Goal: Task Accomplishment & Management: Manage account settings

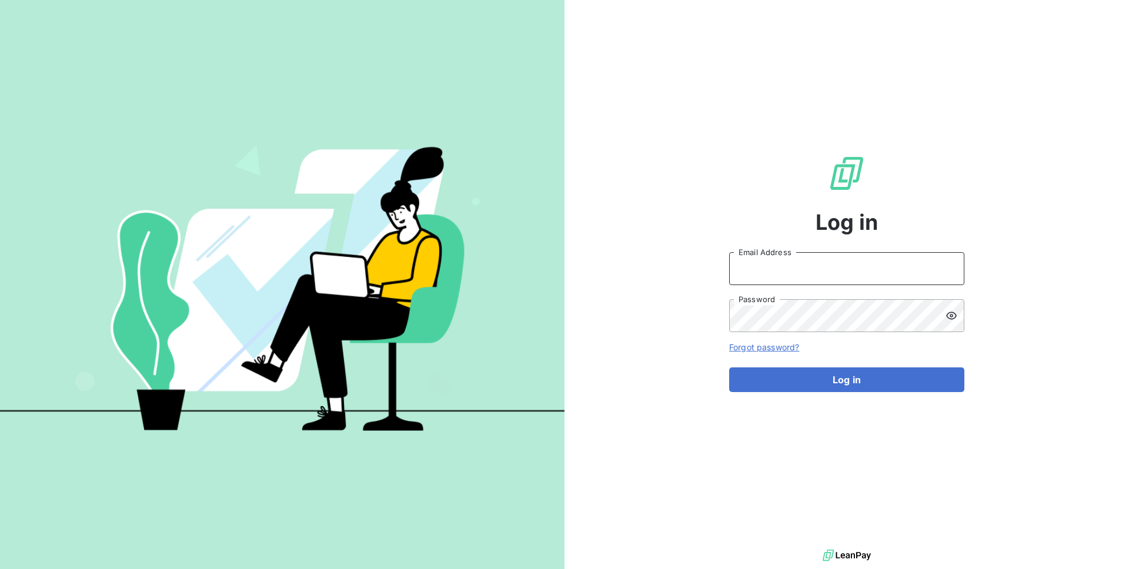
click at [734, 281] on input "Email Address" at bounding box center [846, 268] width 235 height 33
type input "admin@demo"
click at [729, 367] on button "Log in" at bounding box center [846, 379] width 235 height 25
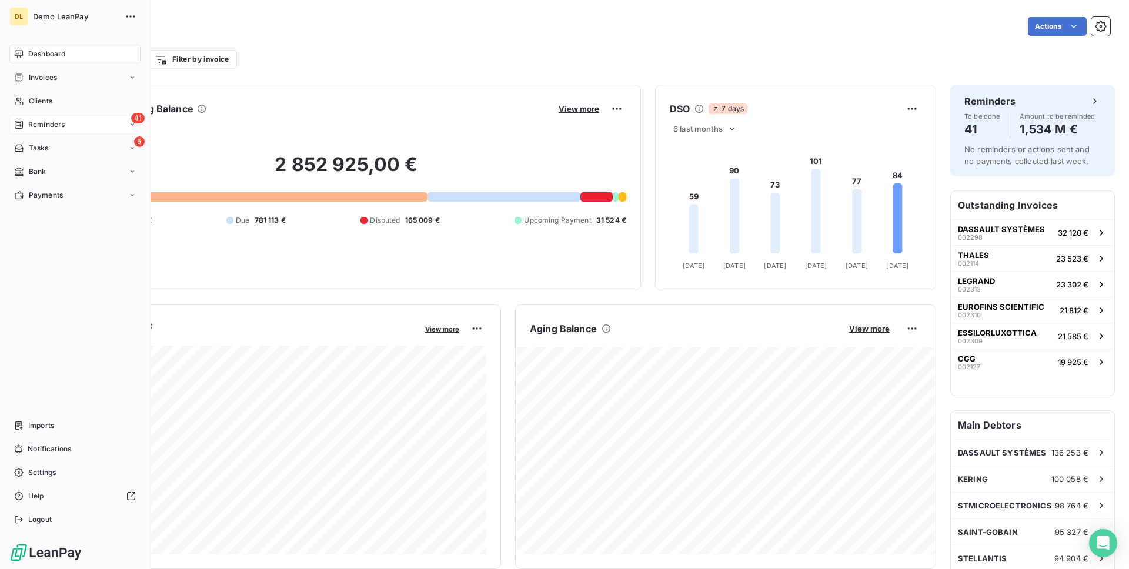
click at [62, 126] on span "Reminders" at bounding box center [46, 124] width 36 height 11
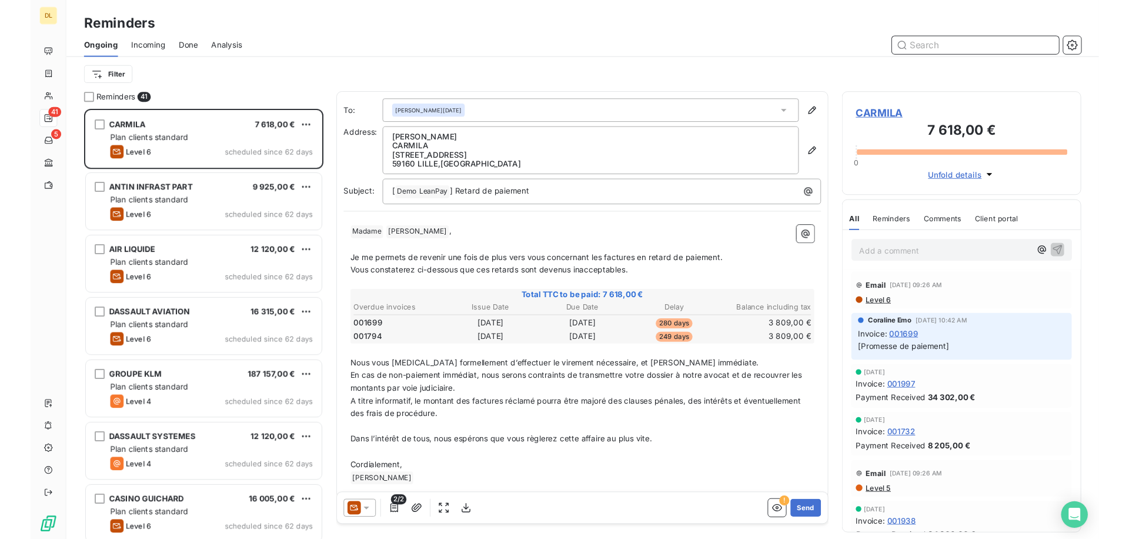
scroll to position [423, 253]
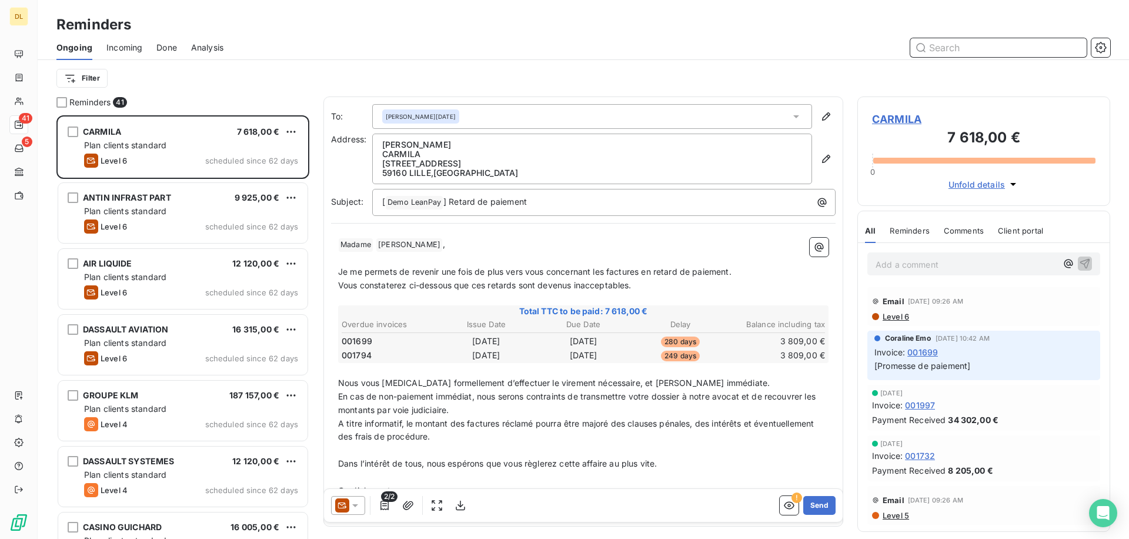
click at [201, 48] on span "Analysis" at bounding box center [207, 48] width 32 height 12
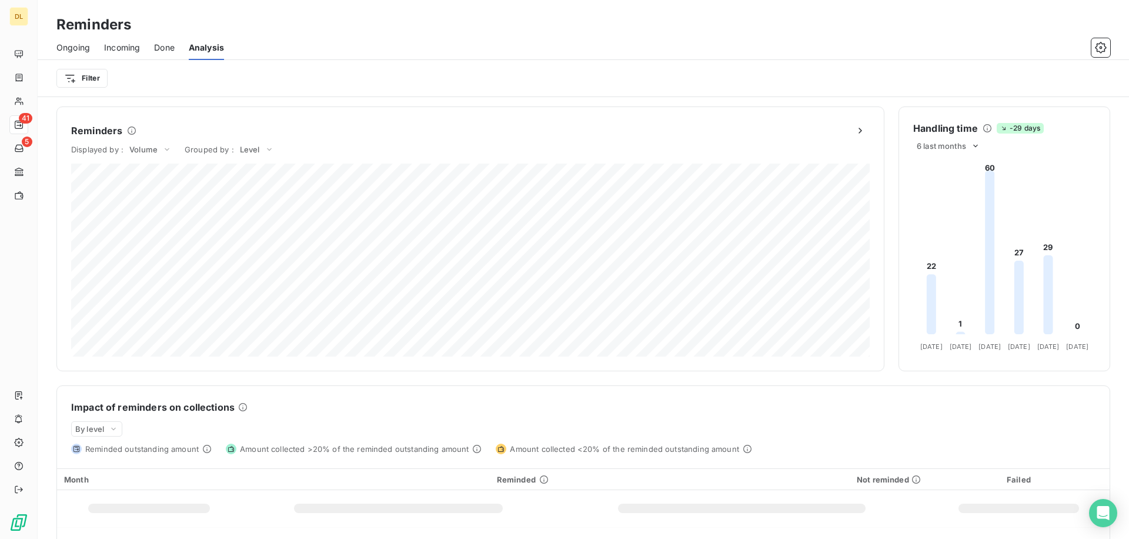
click at [158, 47] on span "Done" at bounding box center [164, 48] width 21 height 12
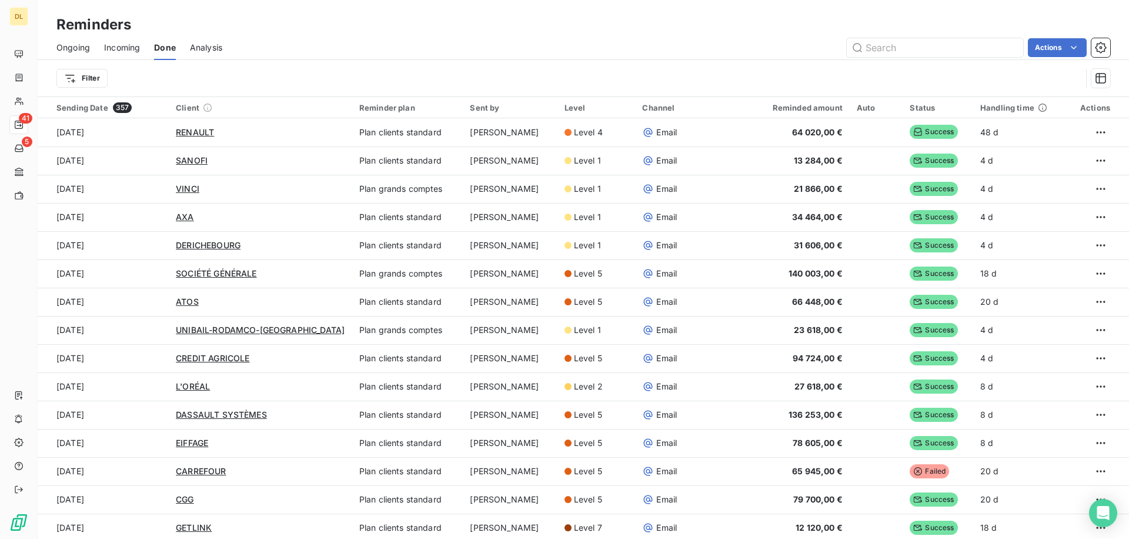
click at [216, 50] on span "Analysis" at bounding box center [206, 48] width 32 height 12
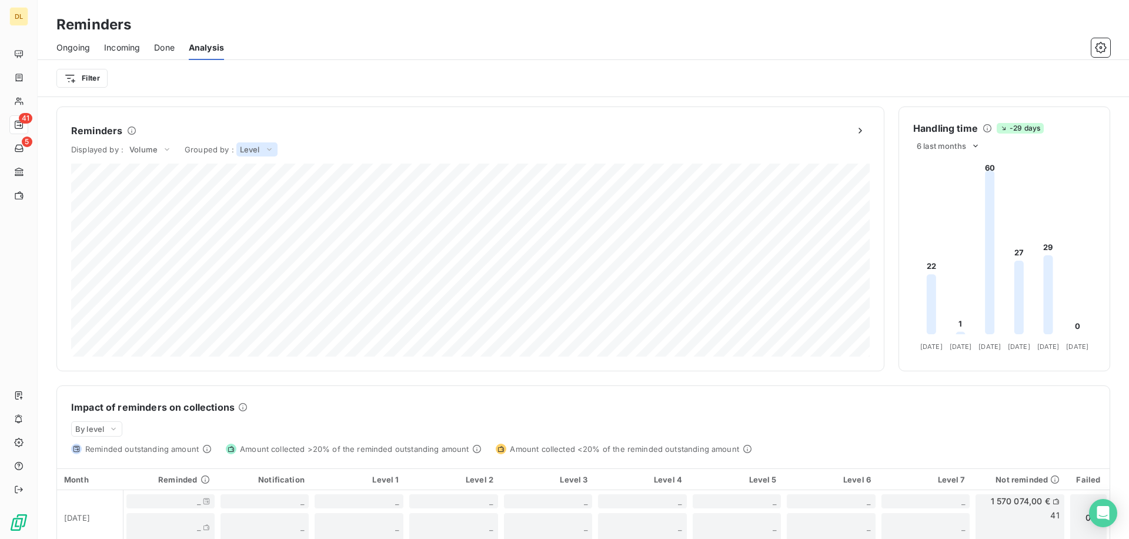
click at [253, 147] on span "Level" at bounding box center [250, 149] width 20 height 9
click at [248, 156] on li "Users" at bounding box center [231, 150] width 93 height 21
click at [158, 149] on div "Volume" at bounding box center [150, 149] width 49 height 14
click at [146, 140] on li "Amount" at bounding box center [122, 138] width 99 height 21
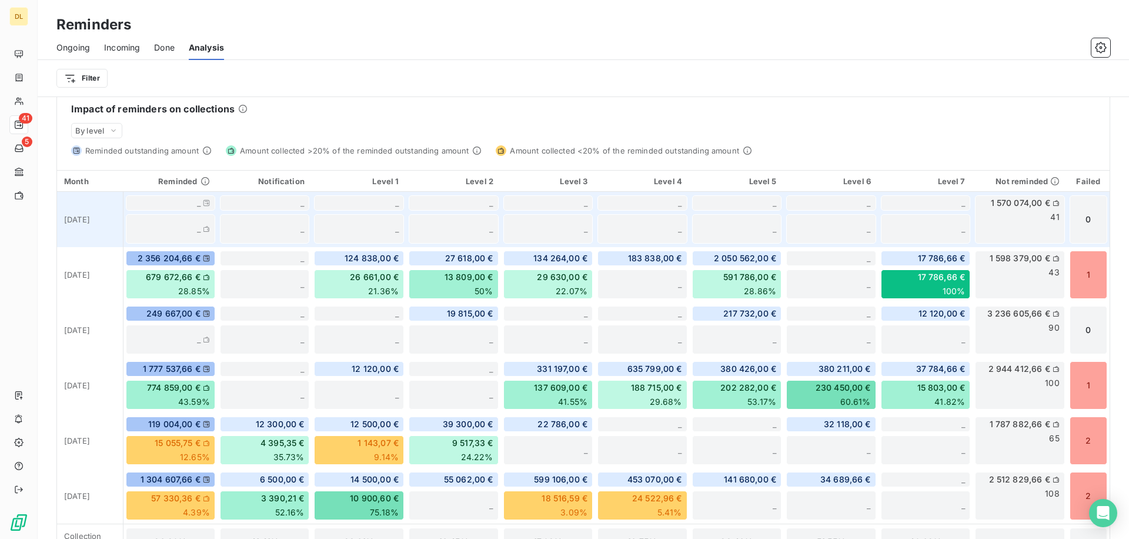
scroll to position [298, 0]
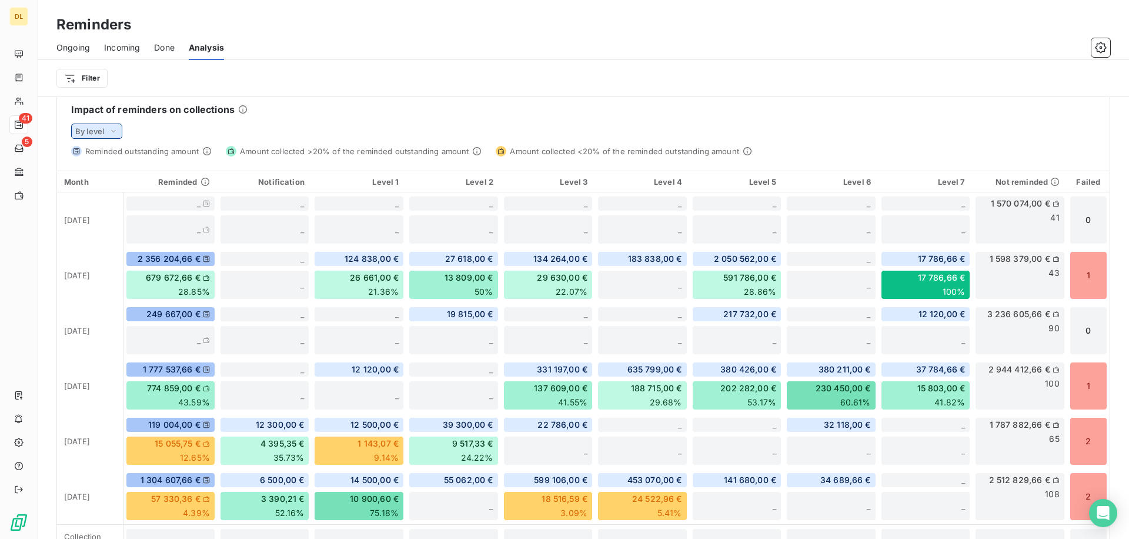
click at [105, 128] on div "By level" at bounding box center [96, 130] width 51 height 15
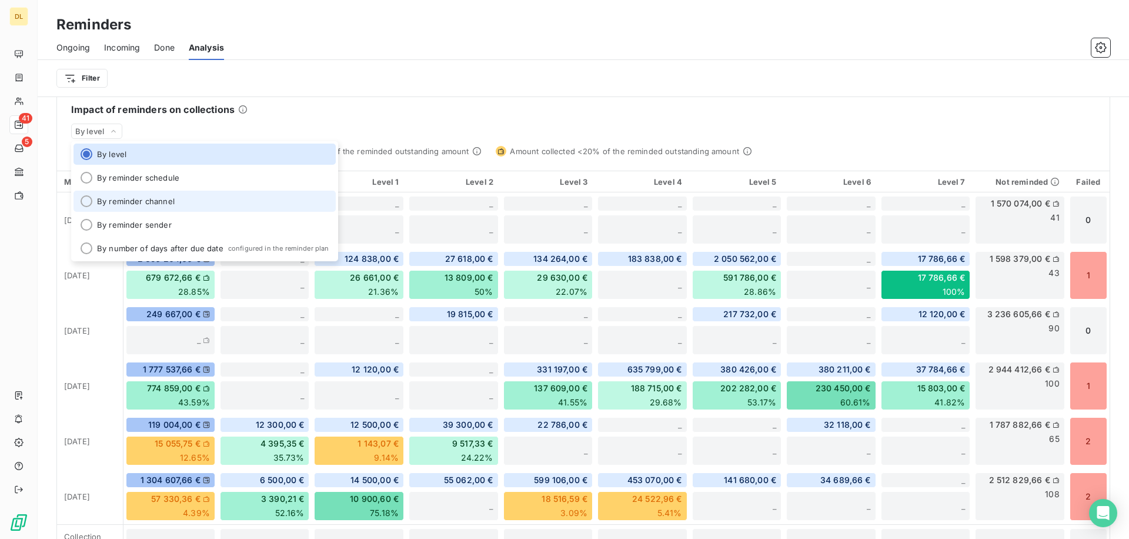
click at [176, 208] on li "By reminder channel" at bounding box center [204, 201] width 262 height 21
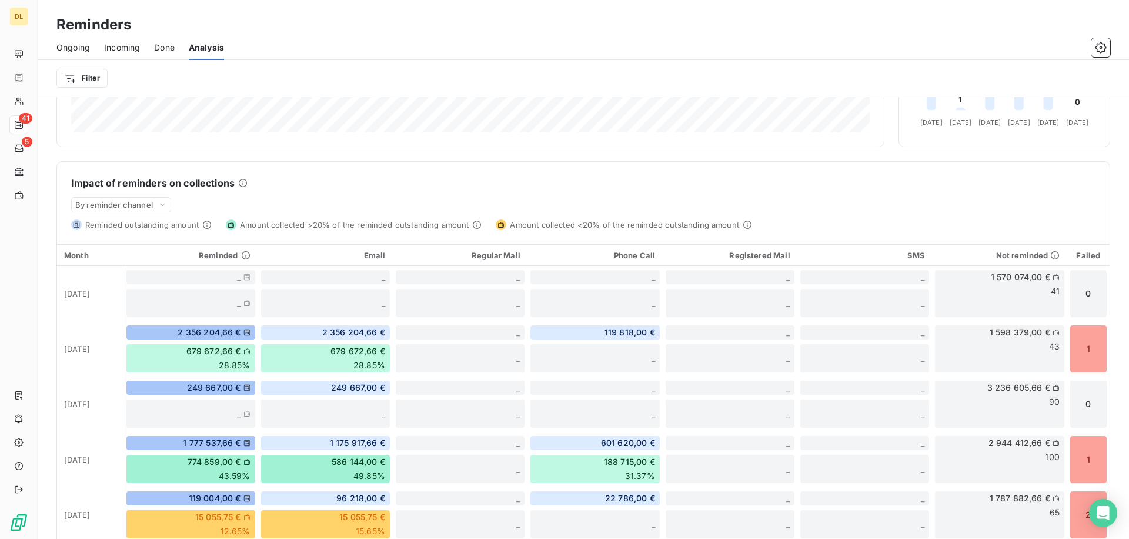
scroll to position [226, 0]
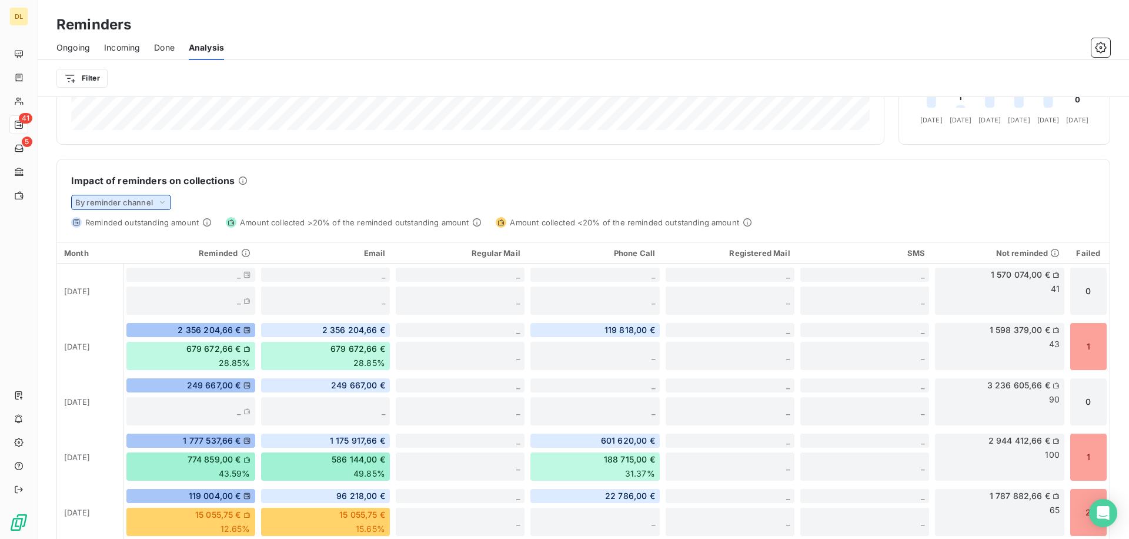
click at [150, 199] on span "By reminder channel" at bounding box center [114, 202] width 78 height 9
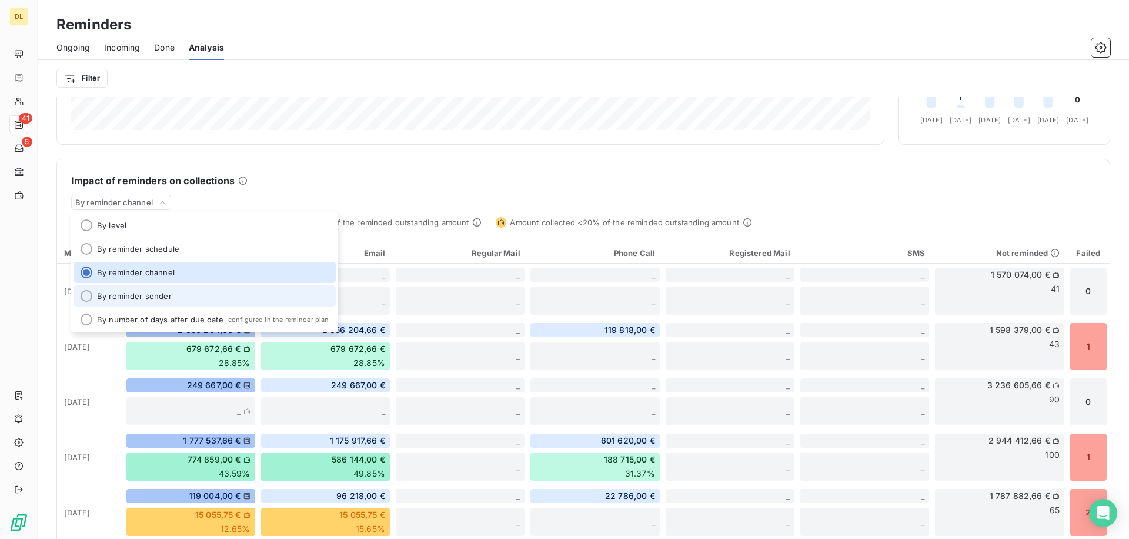
click at [142, 293] on li "By reminder sender" at bounding box center [204, 295] width 262 height 21
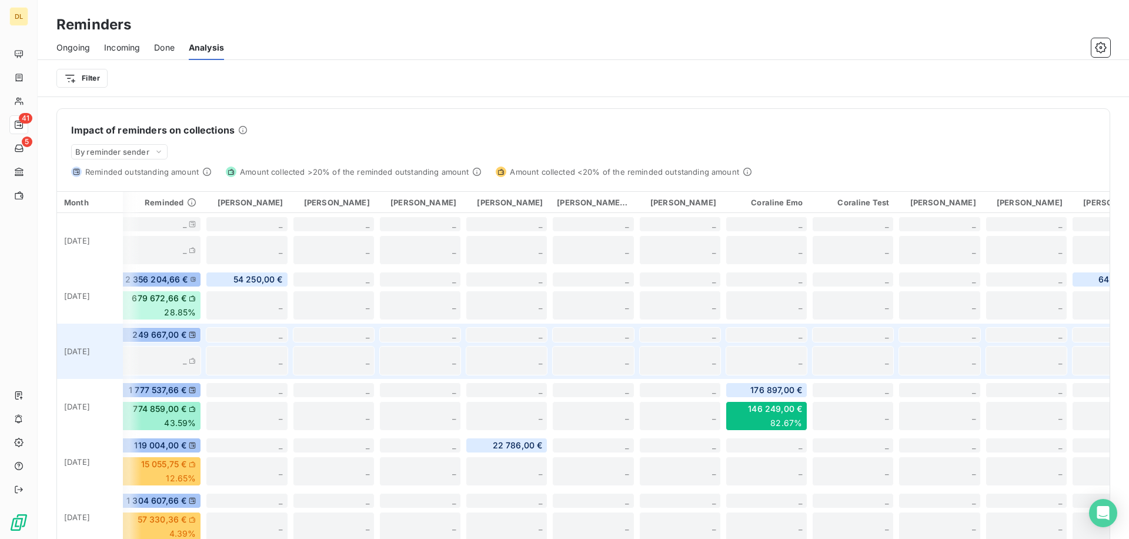
scroll to position [0, 0]
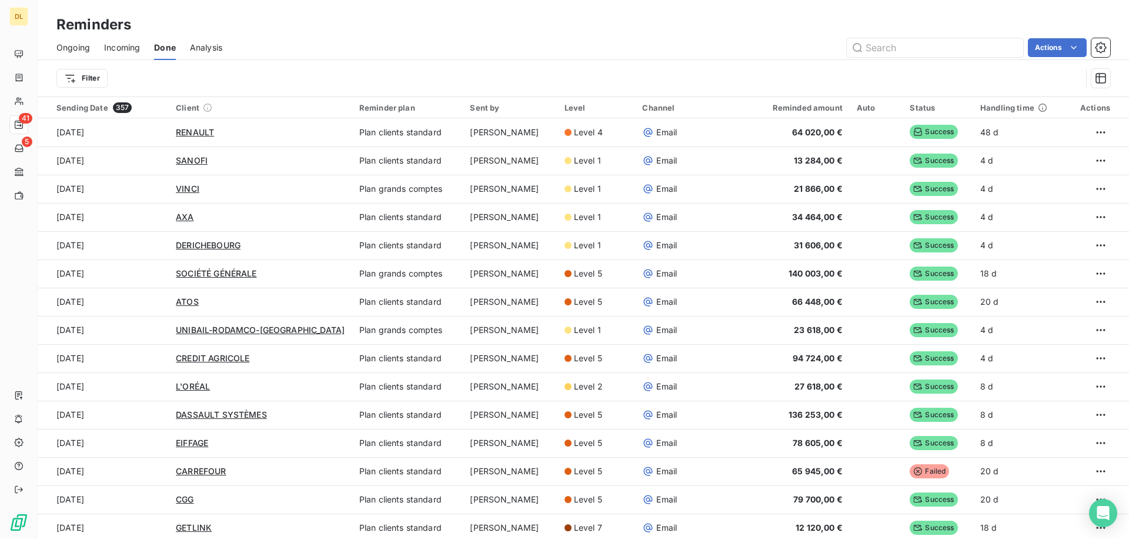
click at [195, 45] on span "Analysis" at bounding box center [206, 48] width 32 height 12
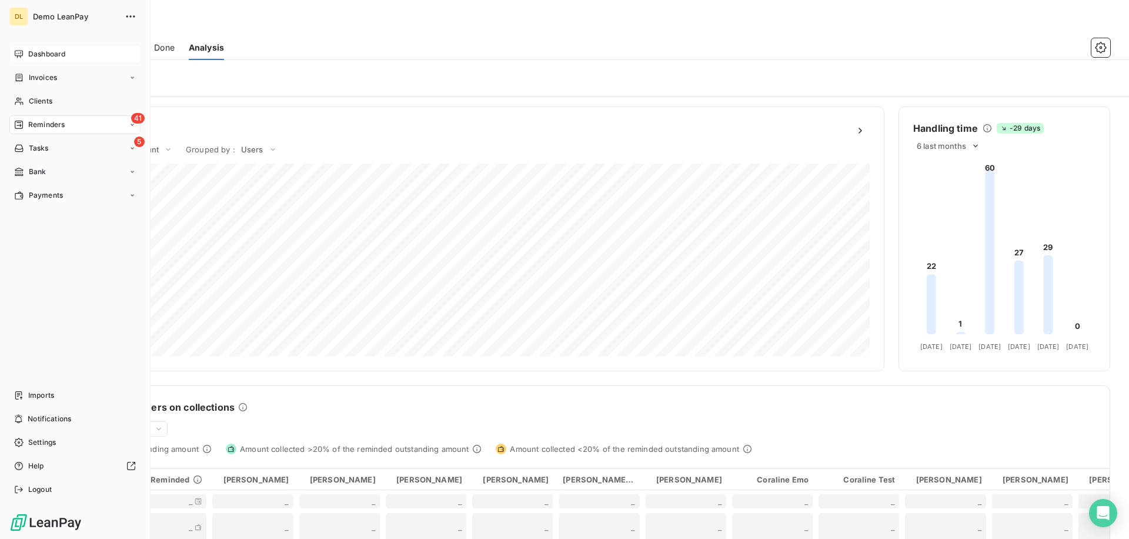
click at [56, 54] on span "Dashboard" at bounding box center [46, 54] width 37 height 11
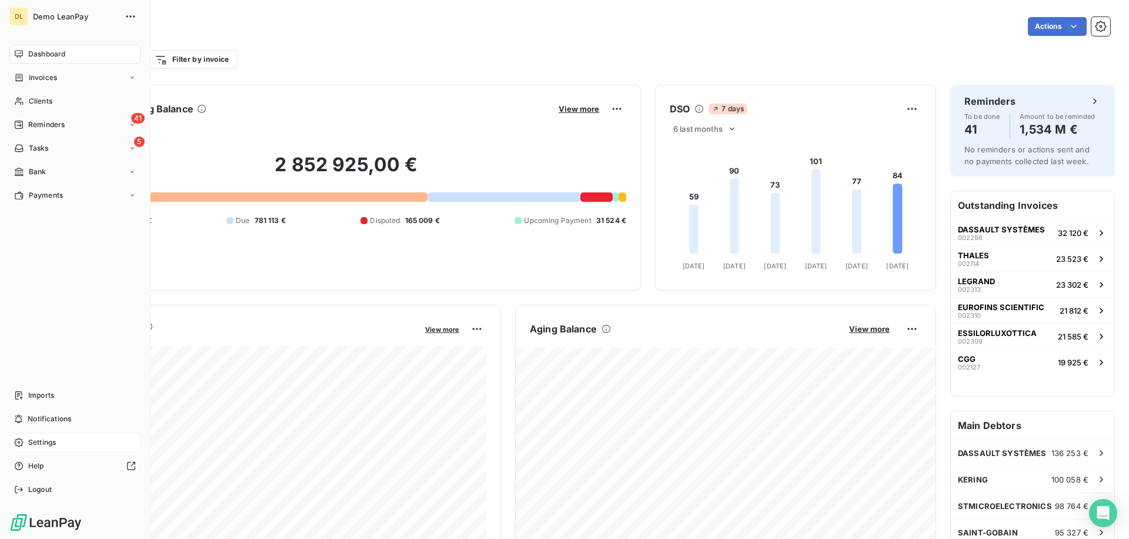
click at [61, 439] on div "Settings" at bounding box center [74, 442] width 131 height 19
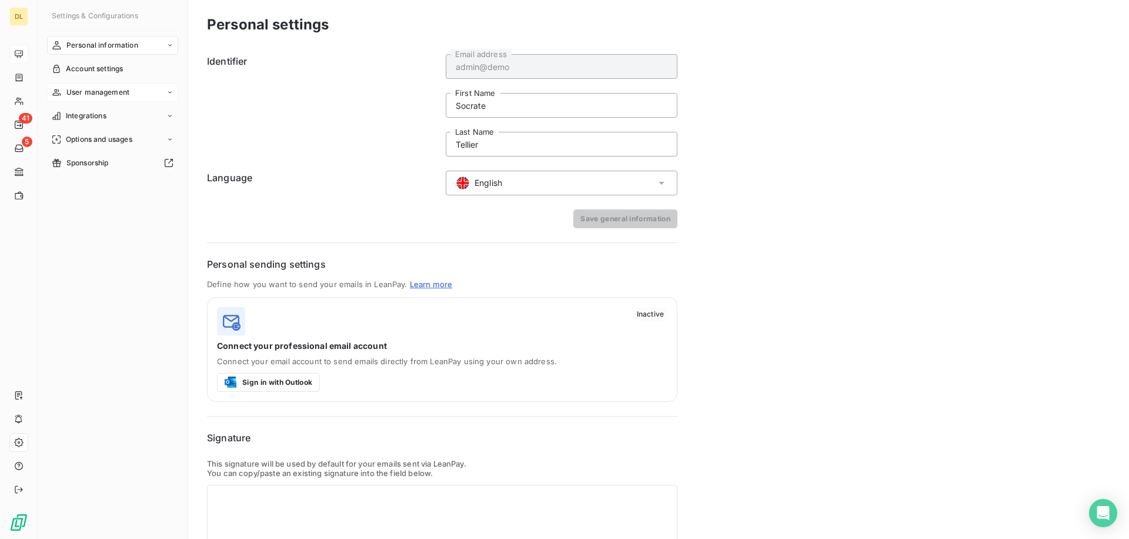
click at [105, 91] on span "User management" at bounding box center [97, 92] width 63 height 11
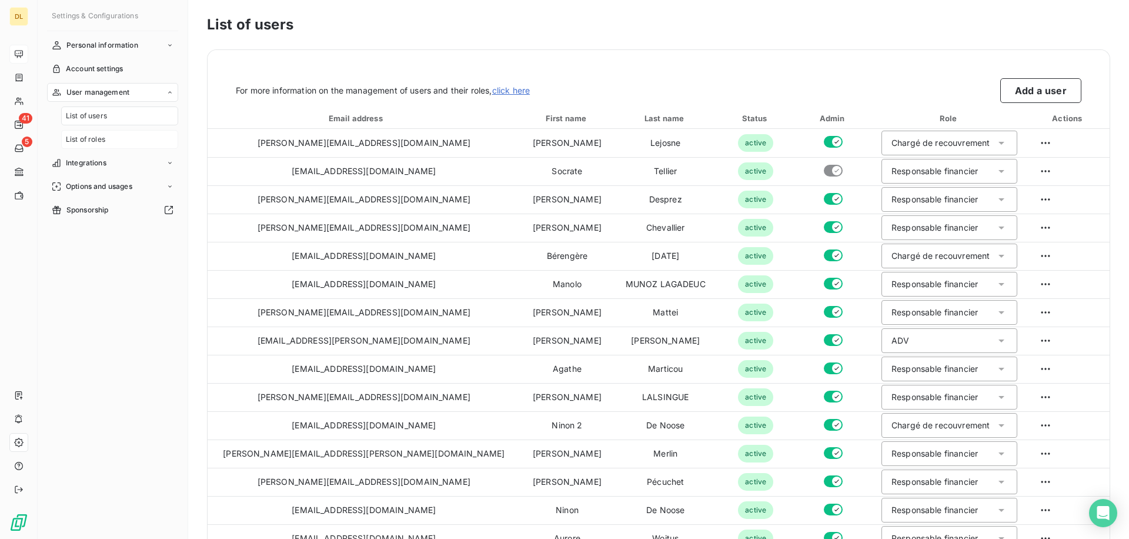
click at [112, 136] on div "List of roles" at bounding box center [119, 139] width 117 height 19
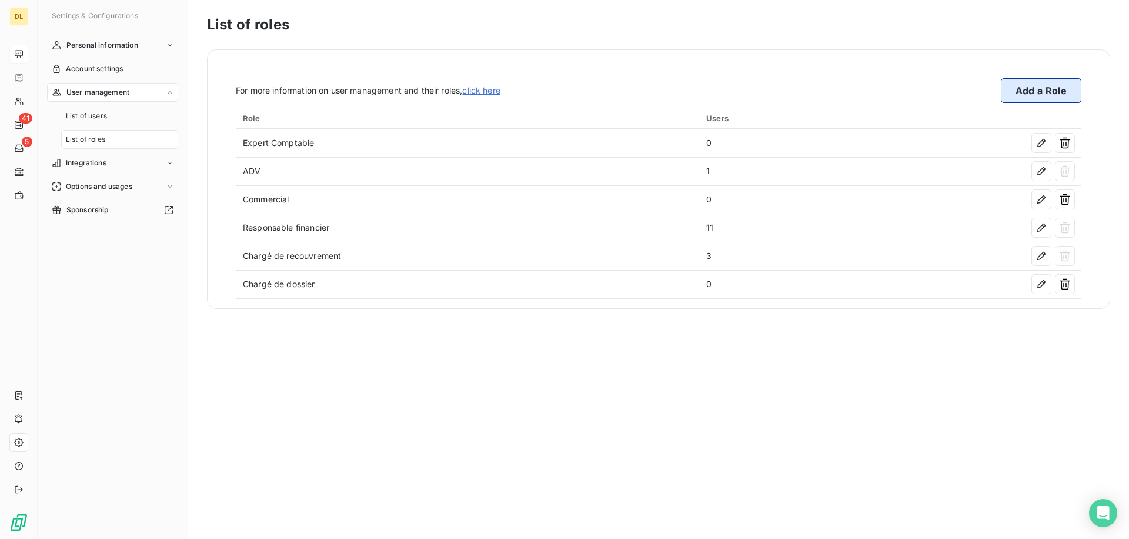
click at [1028, 92] on button "Add a Role" at bounding box center [1041, 90] width 81 height 25
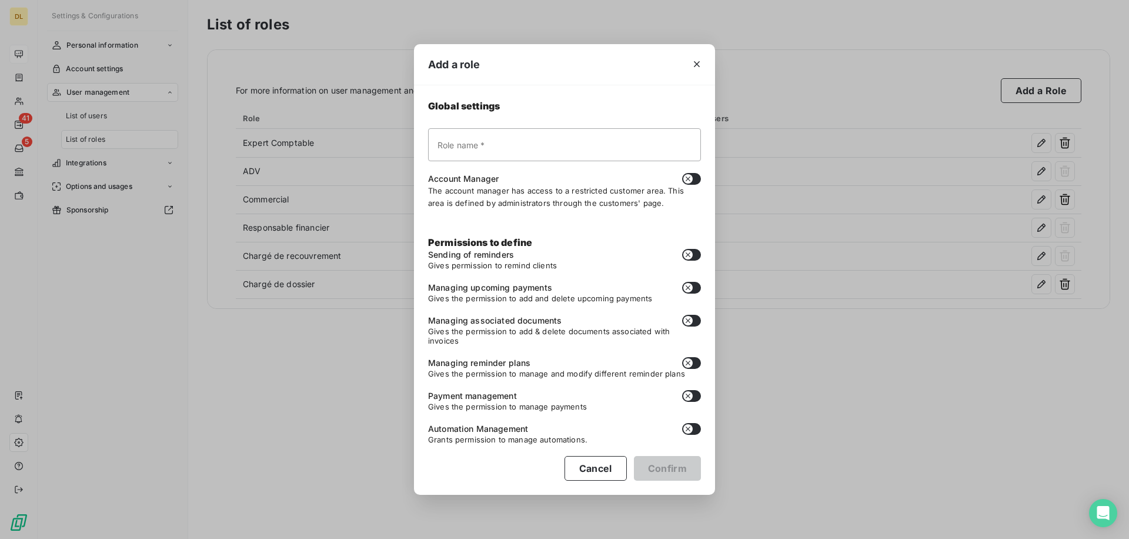
click at [486, 196] on span "The account manager has access to a restricted customer area. This area is defi…" at bounding box center [556, 196] width 256 height 21
click at [339, 198] on div "Add a role Global settings Role name * Account Manager The account manager has …" at bounding box center [564, 269] width 1129 height 539
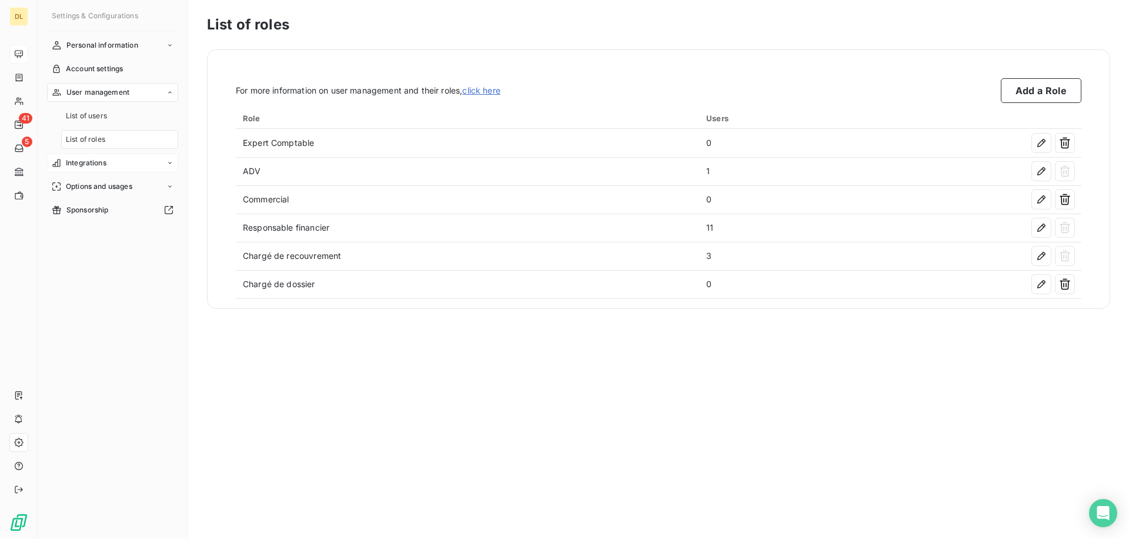
click at [80, 159] on span "Integrations" at bounding box center [86, 163] width 41 height 11
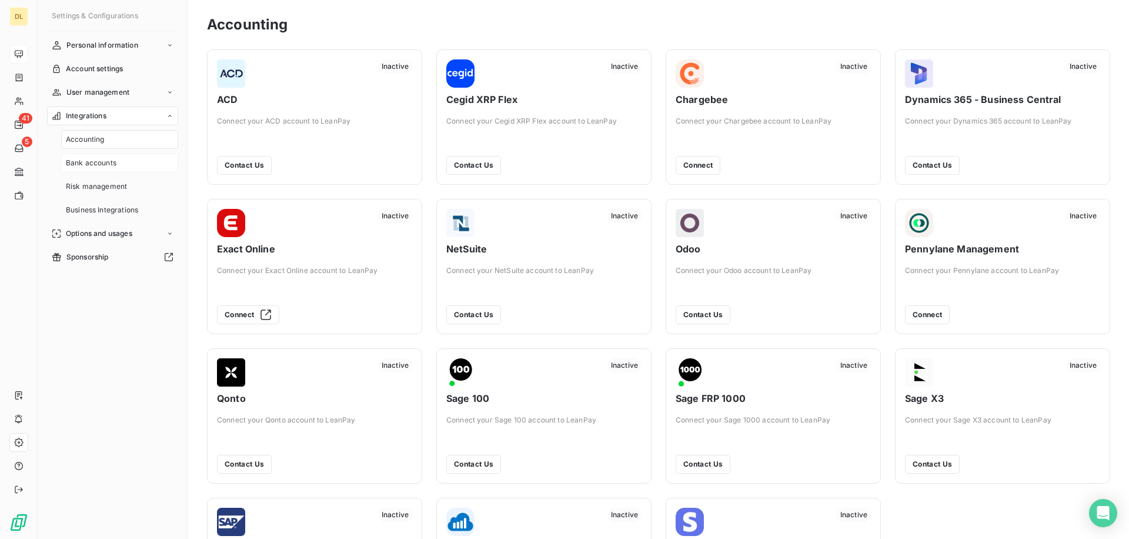
click at [108, 165] on span "Bank accounts" at bounding box center [91, 163] width 51 height 11
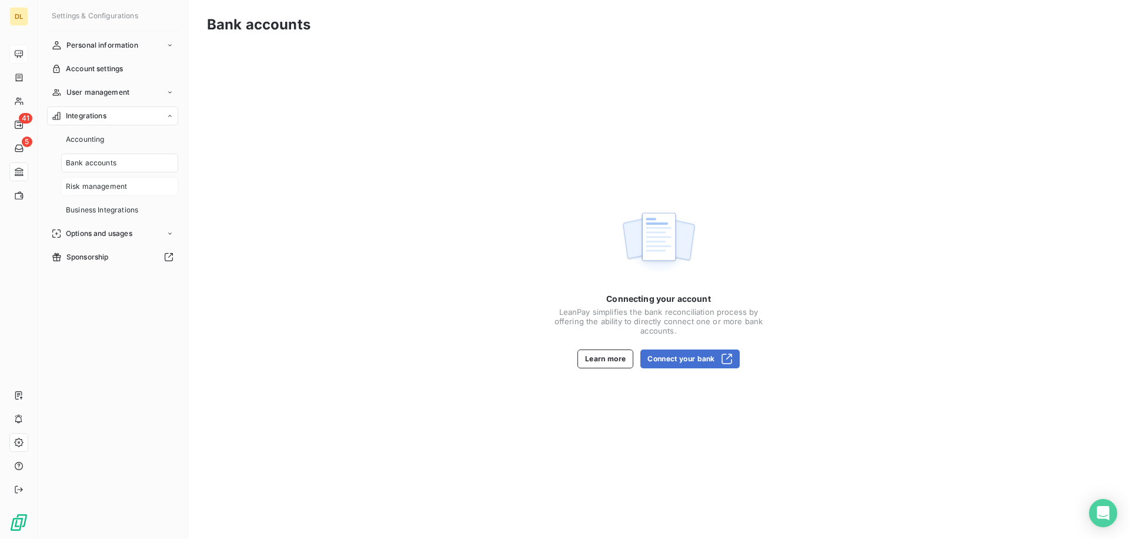
click at [102, 194] on div "Risk management" at bounding box center [119, 186] width 117 height 19
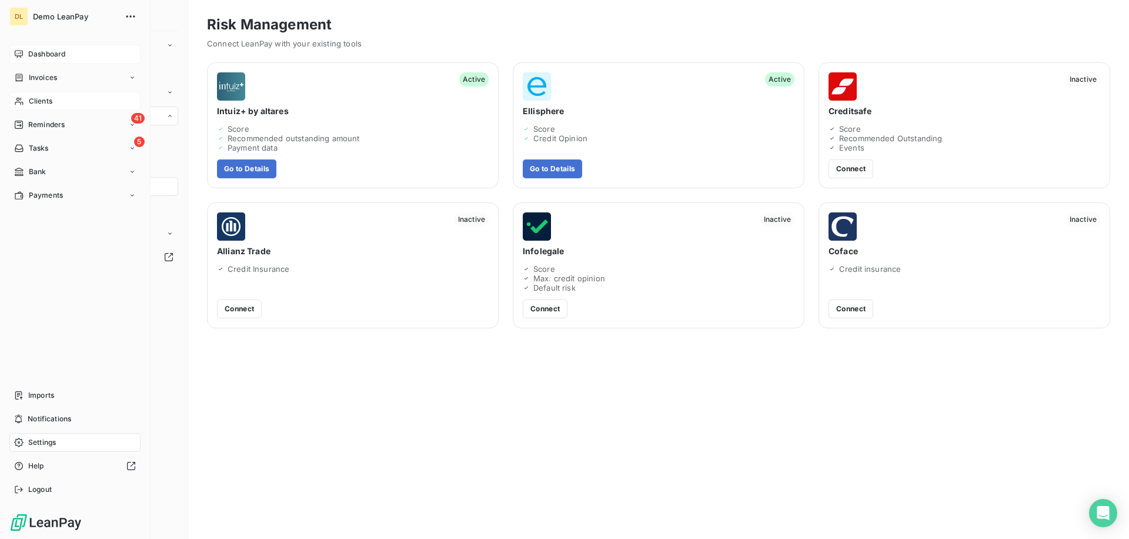
click at [62, 102] on div "Clients" at bounding box center [74, 101] width 131 height 19
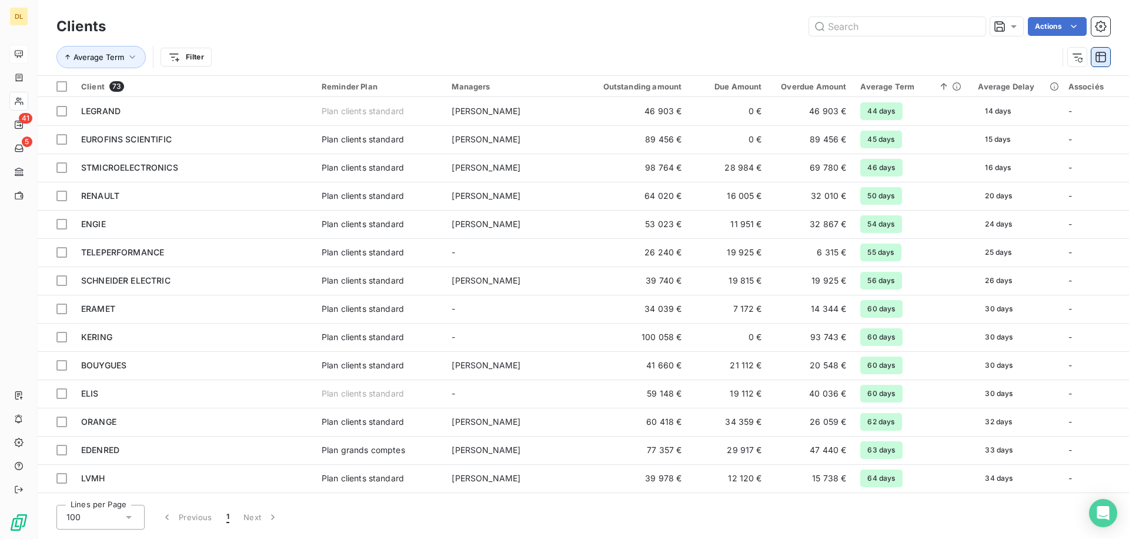
click at [1100, 53] on icon "button" at bounding box center [1101, 57] width 12 height 12
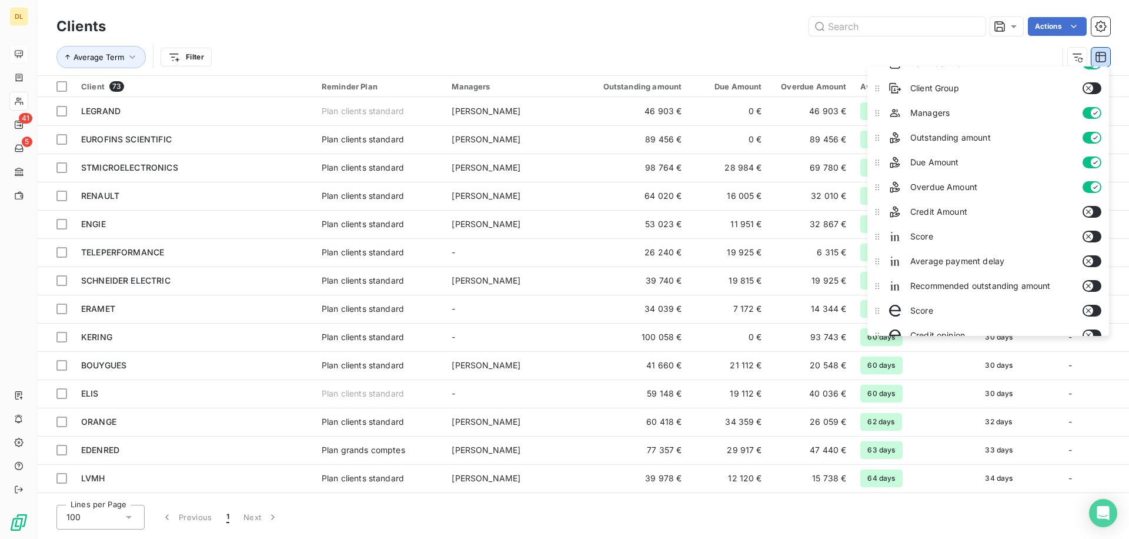
scroll to position [47, 0]
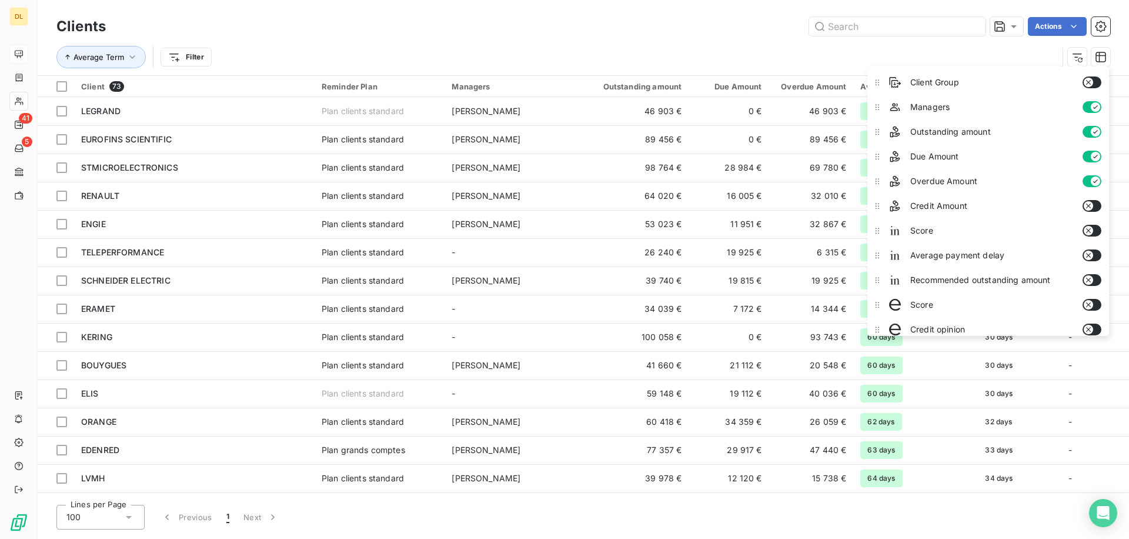
click at [1093, 232] on icon "button" at bounding box center [1088, 230] width 9 height 9
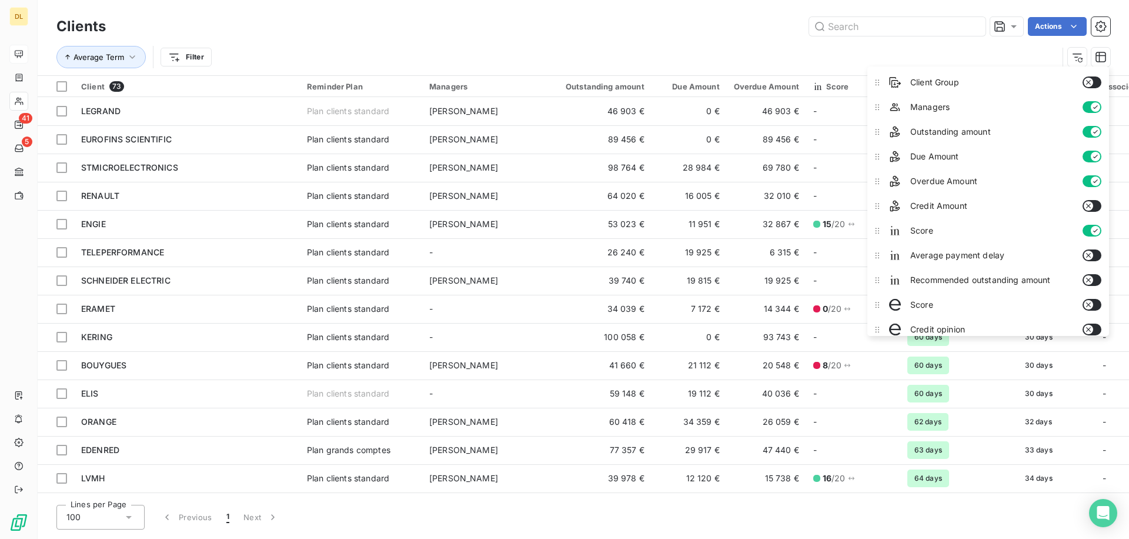
click at [1092, 254] on icon "button" at bounding box center [1088, 254] width 9 height 9
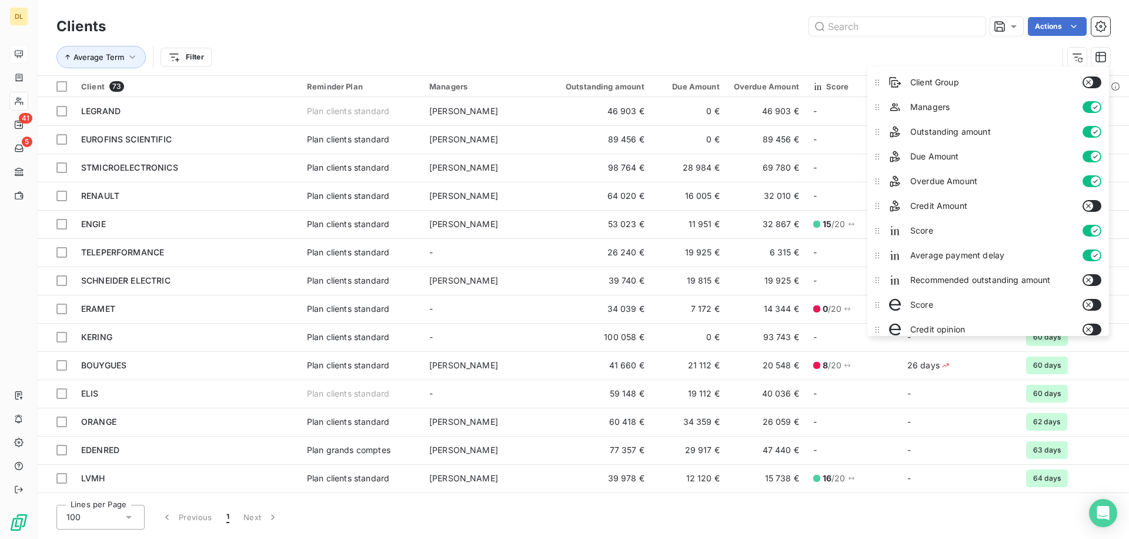
click at [1092, 276] on icon "button" at bounding box center [1088, 279] width 9 height 9
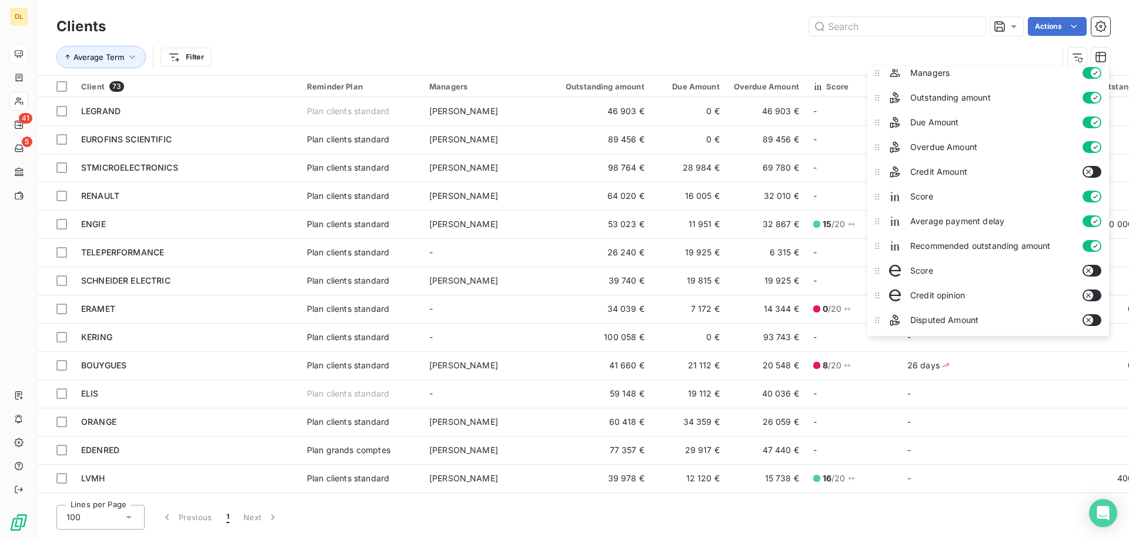
scroll to position [82, 0]
click at [1089, 269] on icon "button" at bounding box center [1088, 270] width 5 height 5
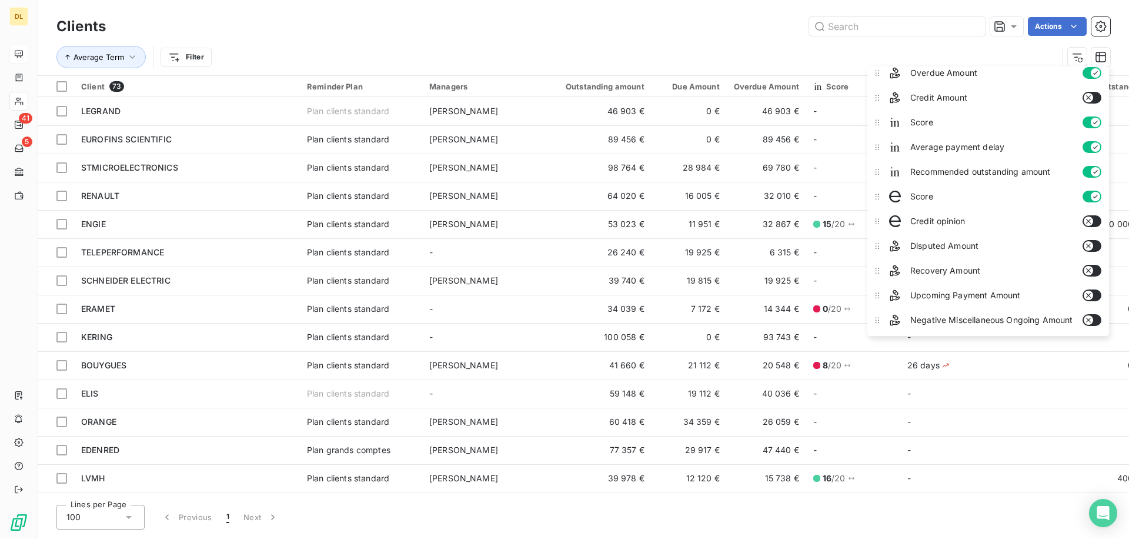
scroll to position [158, 0]
click at [1089, 216] on icon "button" at bounding box center [1088, 217] width 9 height 9
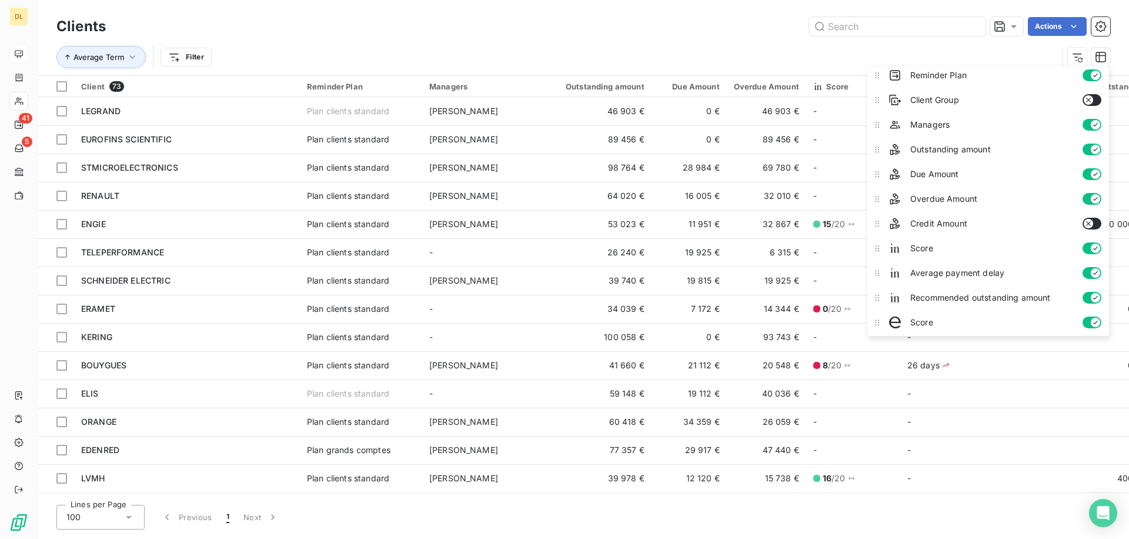
scroll to position [0, 0]
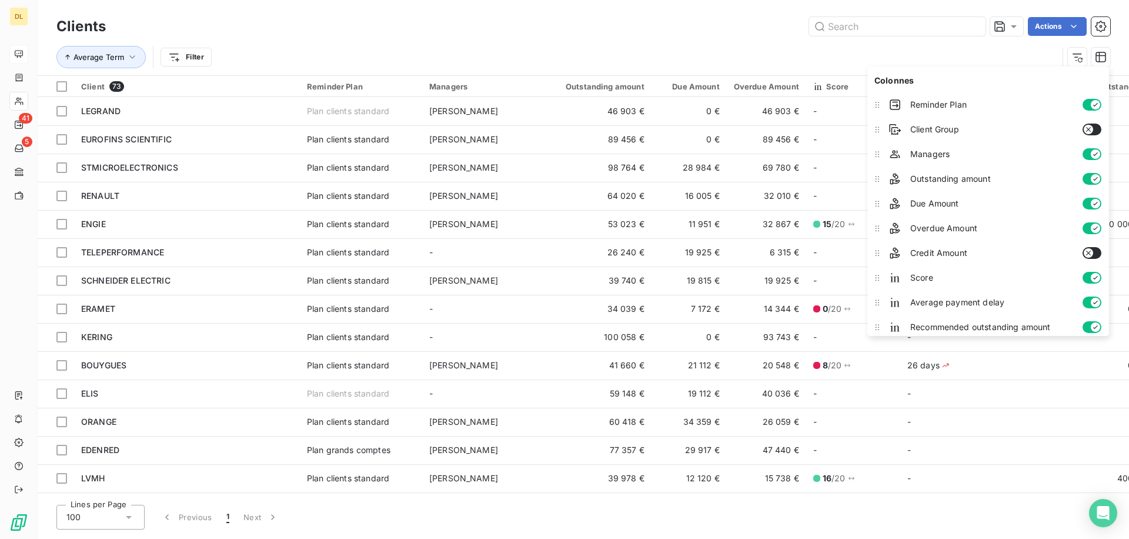
click at [1091, 226] on icon "button" at bounding box center [1095, 227] width 9 height 9
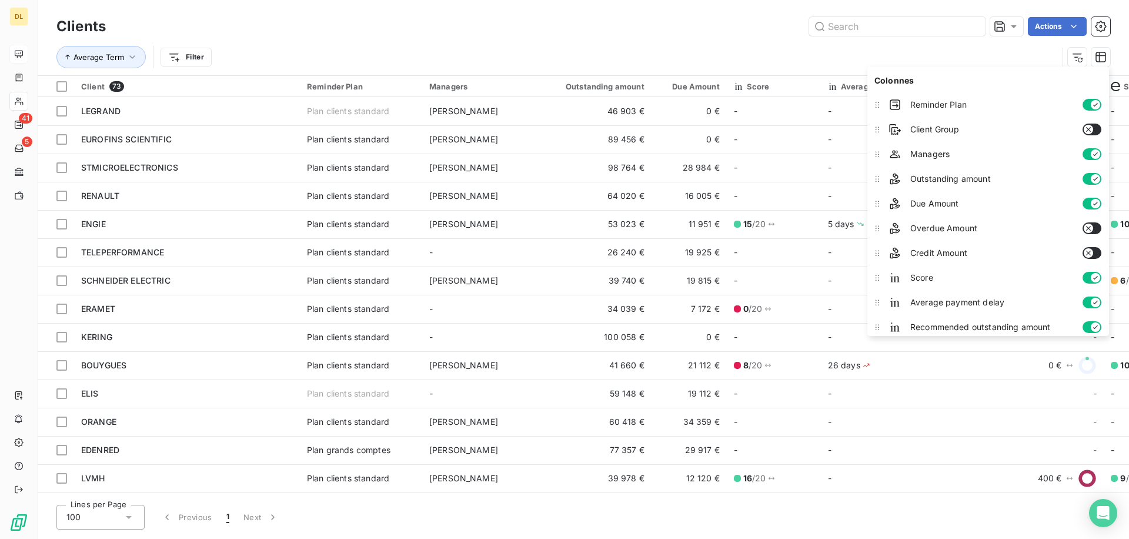
click at [1090, 200] on button "button" at bounding box center [1091, 204] width 19 height 12
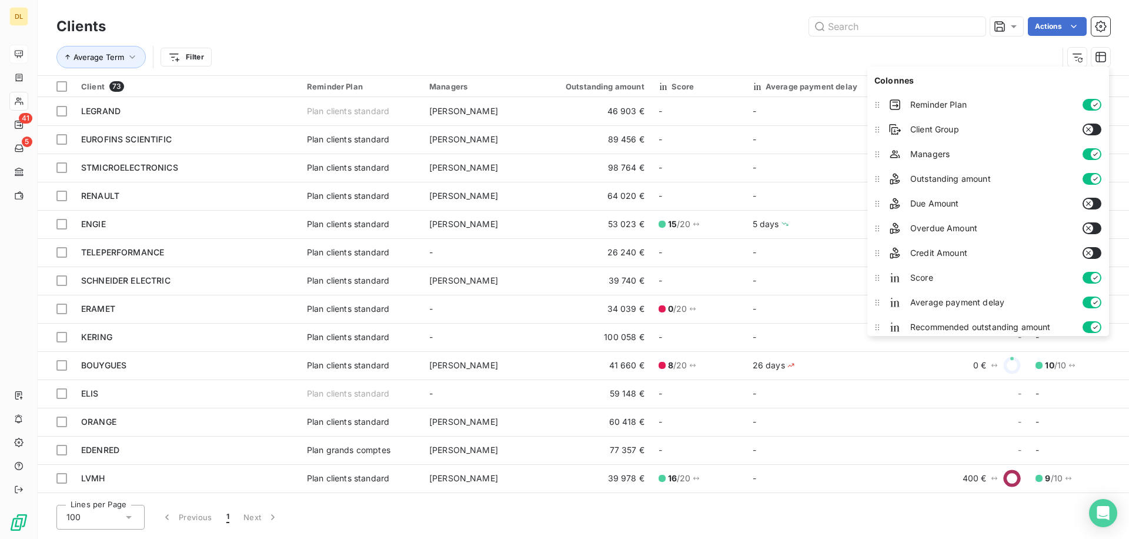
click at [1090, 173] on button "button" at bounding box center [1091, 179] width 19 height 12
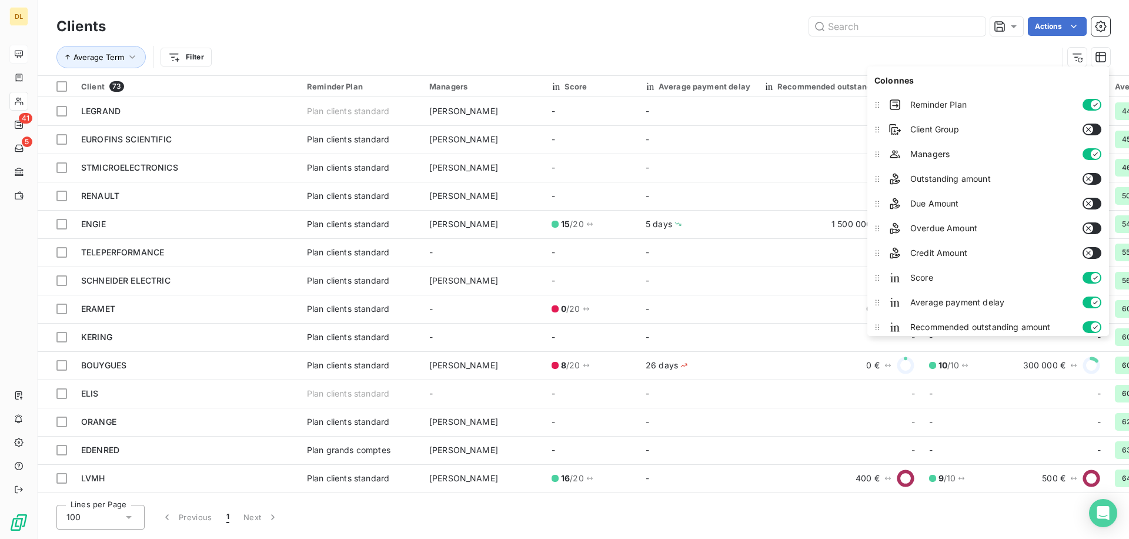
click at [1091, 146] on div "Managers" at bounding box center [995, 154] width 222 height 24
click at [1092, 158] on icon "button" at bounding box center [1095, 153] width 9 height 9
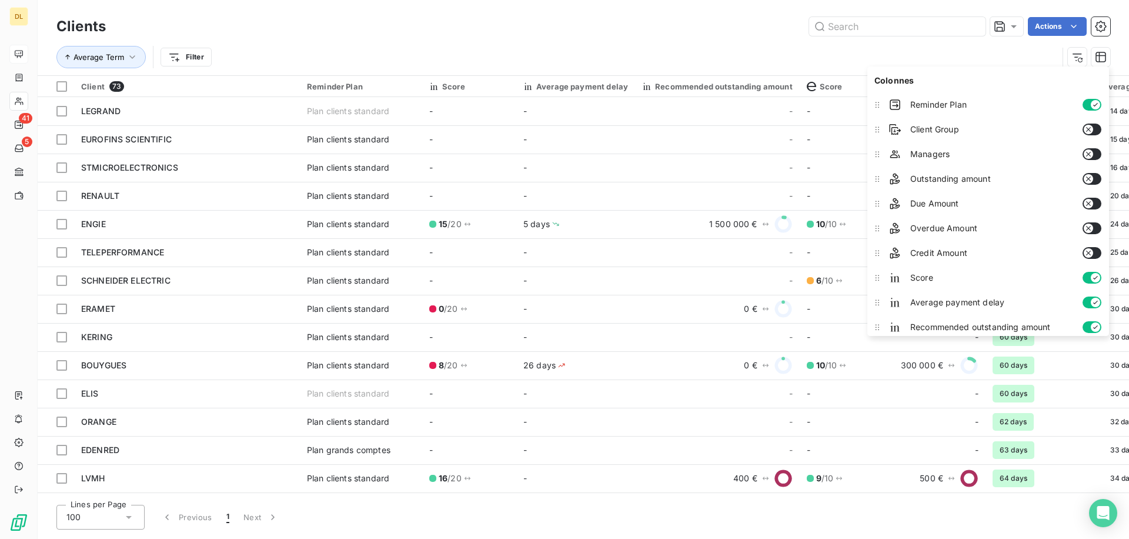
click at [1088, 106] on button "button" at bounding box center [1091, 105] width 19 height 12
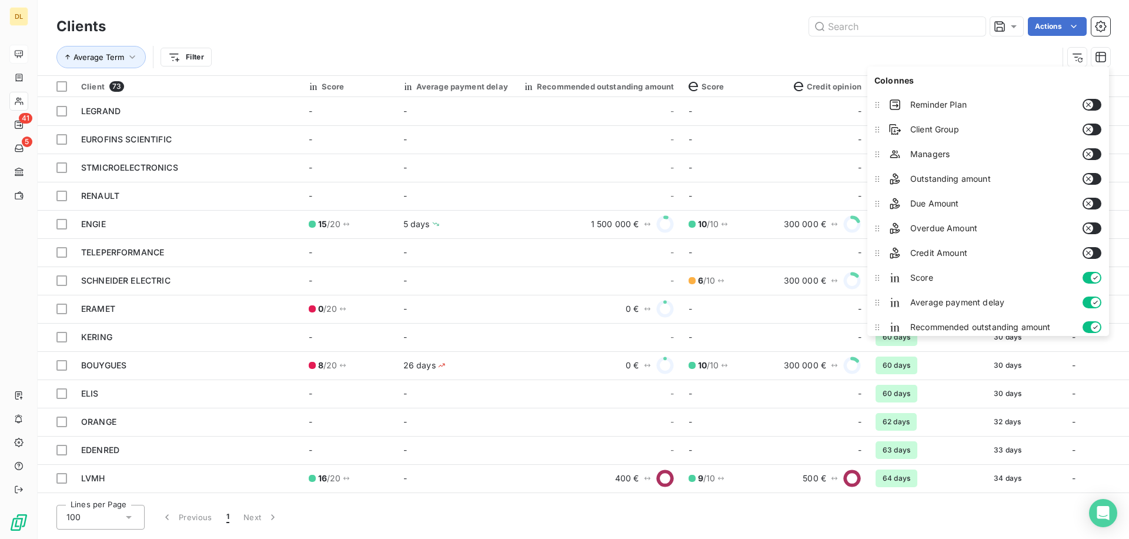
click at [1091, 182] on icon "button" at bounding box center [1088, 178] width 9 height 9
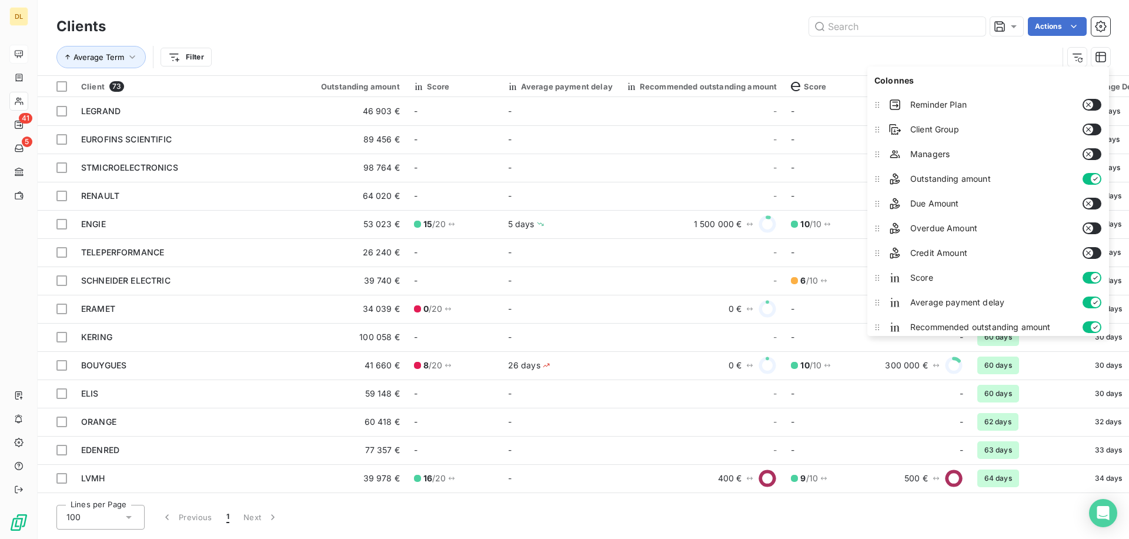
click at [546, 45] on div "Average Term Filter" at bounding box center [583, 57] width 1054 height 36
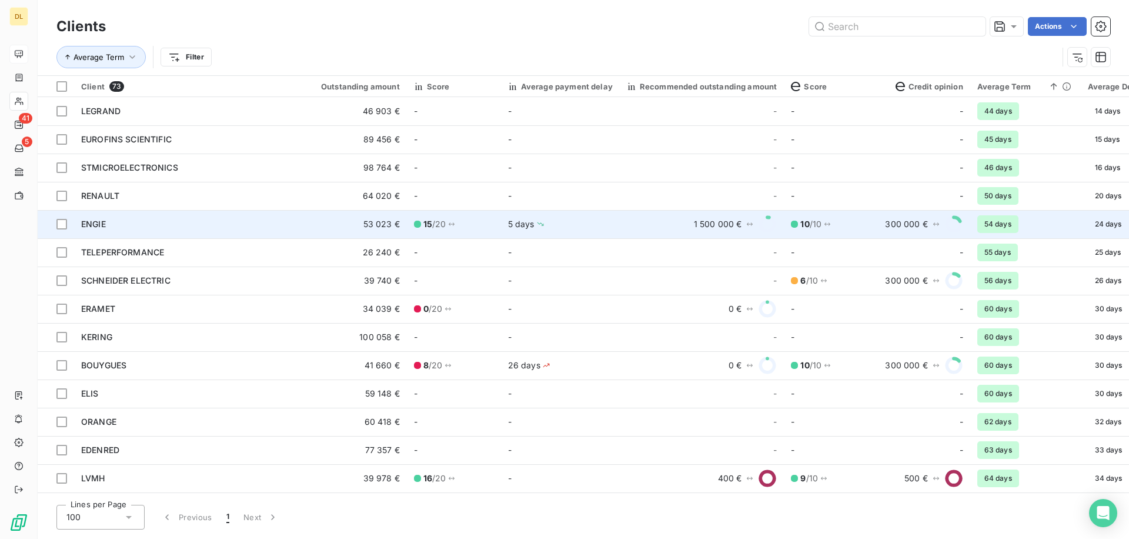
click at [483, 227] on div "15 / 20" at bounding box center [454, 224] width 80 height 12
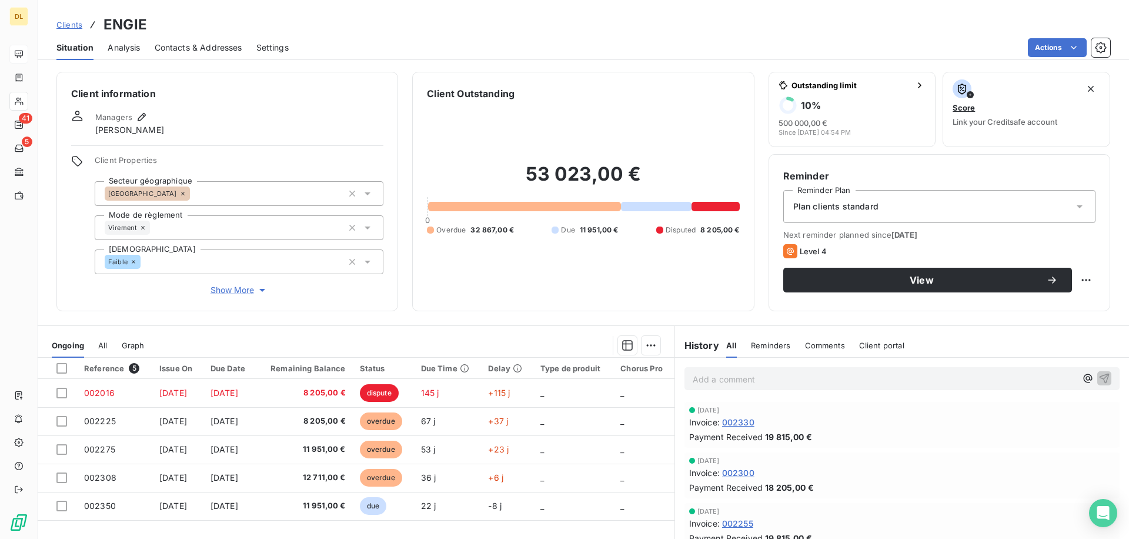
click at [126, 49] on span "Analysis" at bounding box center [124, 48] width 32 height 12
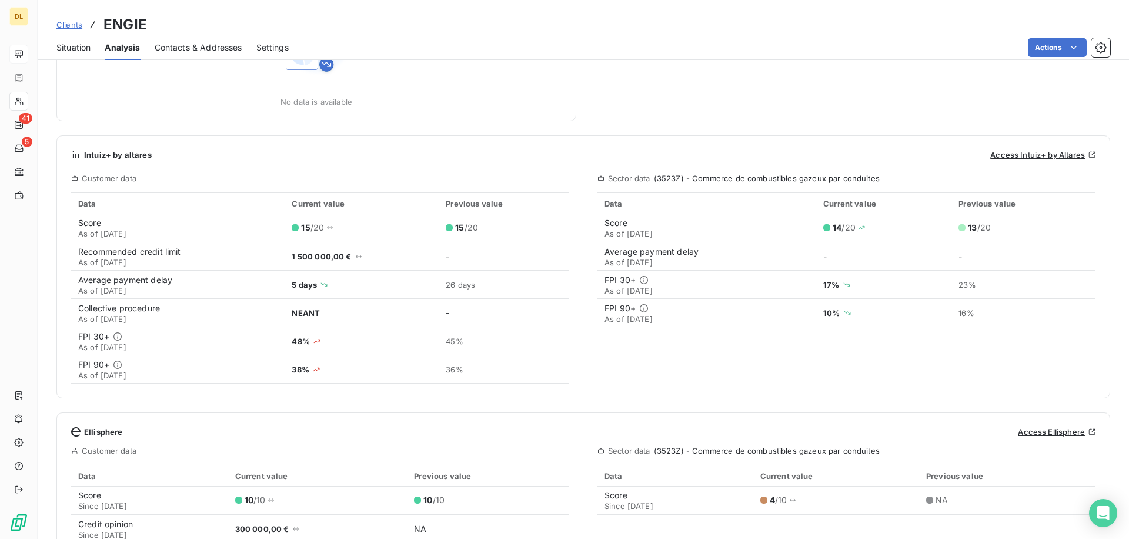
scroll to position [405, 0]
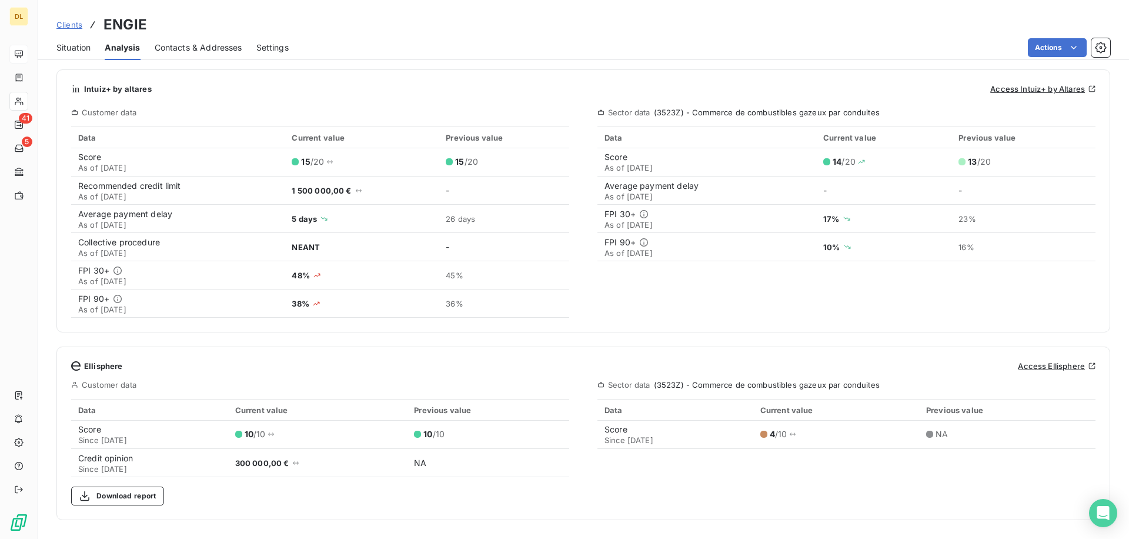
click at [133, 88] on span "Intuiz+ by altares" at bounding box center [118, 88] width 68 height 9
click at [95, 370] on span "Ellisphere" at bounding box center [103, 365] width 39 height 9
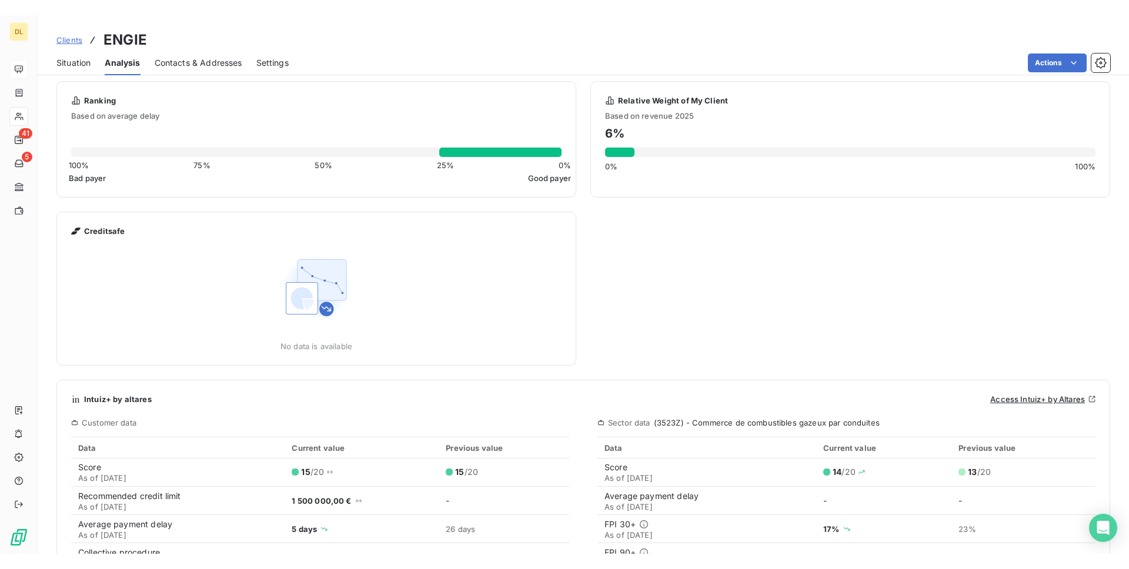
scroll to position [0, 0]
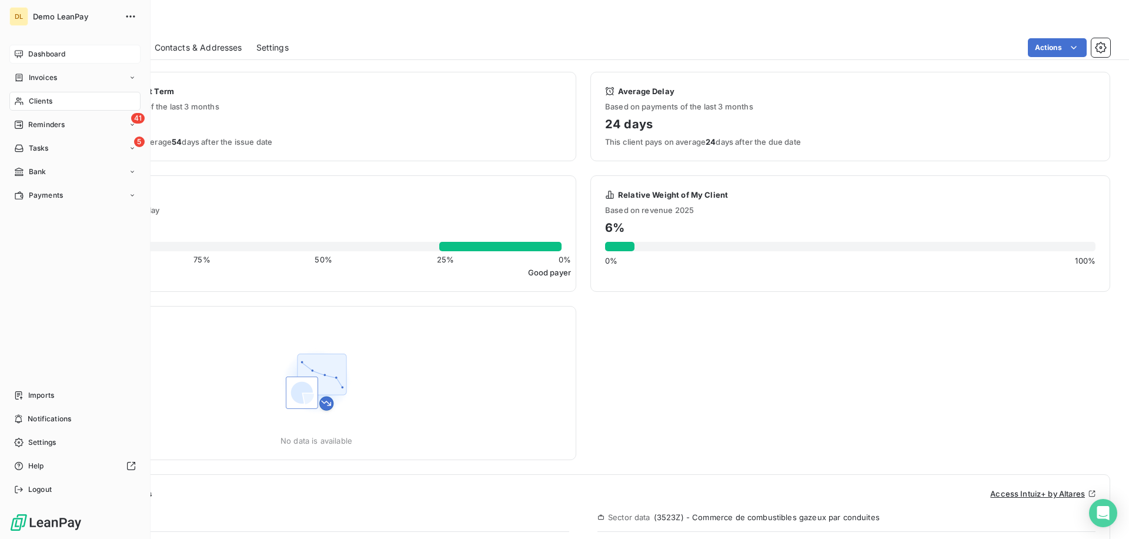
click at [22, 47] on div "Dashboard" at bounding box center [74, 54] width 131 height 19
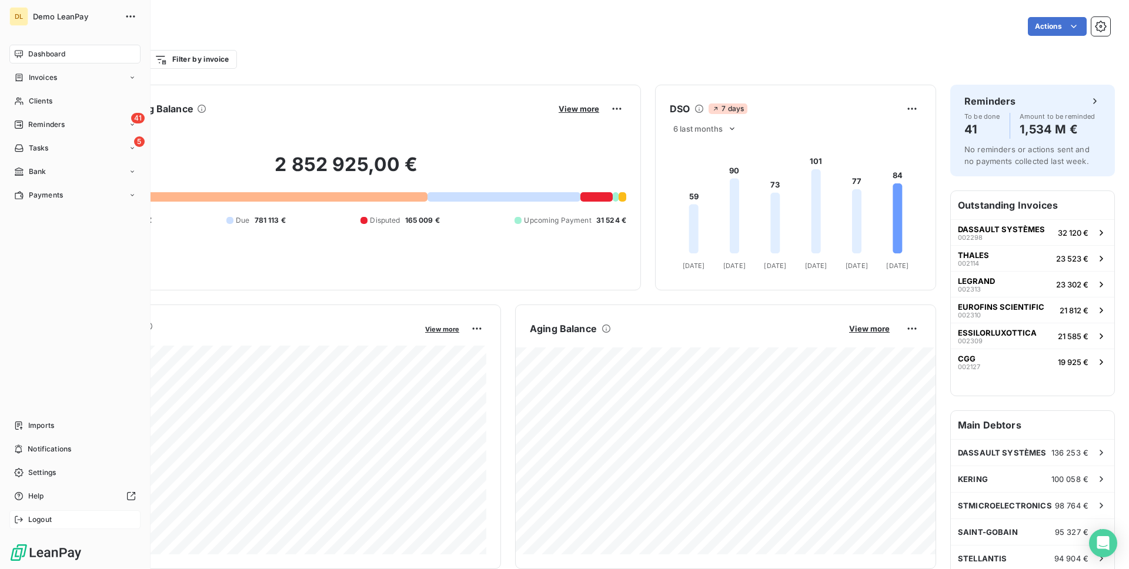
click at [56, 513] on div "Logout" at bounding box center [74, 519] width 131 height 19
